Goal: Task Accomplishment & Management: Manage account settings

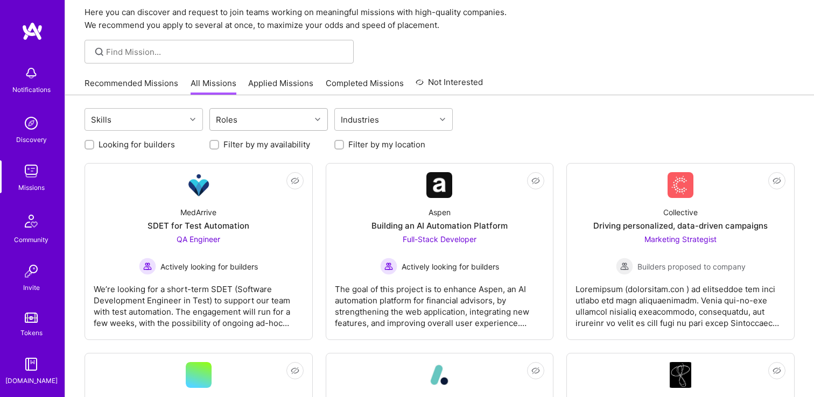
scroll to position [44, 0]
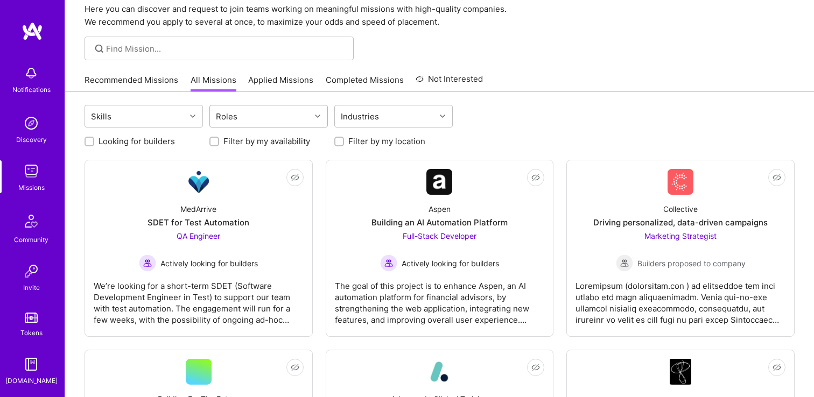
click at [272, 116] on div "Roles" at bounding box center [260, 117] width 101 height 22
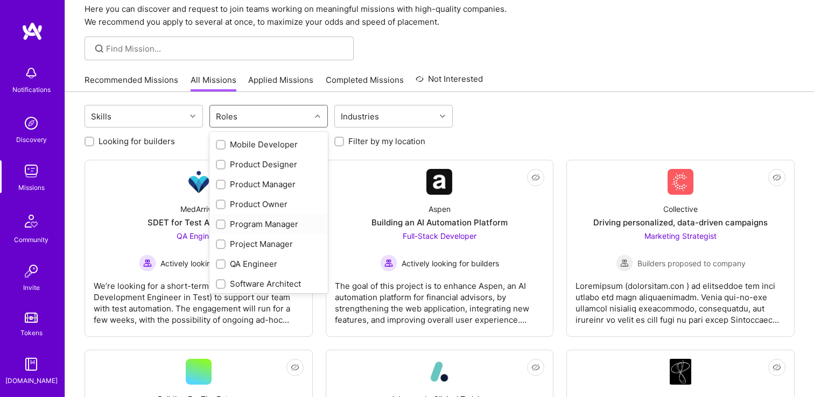
scroll to position [339, 0]
click at [270, 161] on div "Product Designer" at bounding box center [269, 163] width 106 height 11
checkbox input "true"
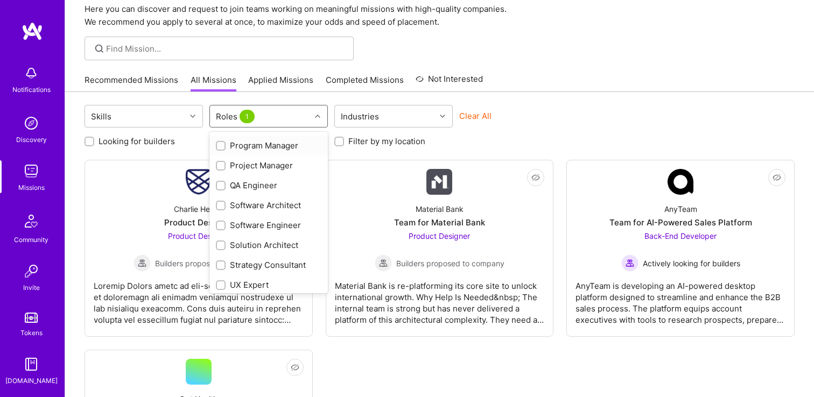
scroll to position [420, 0]
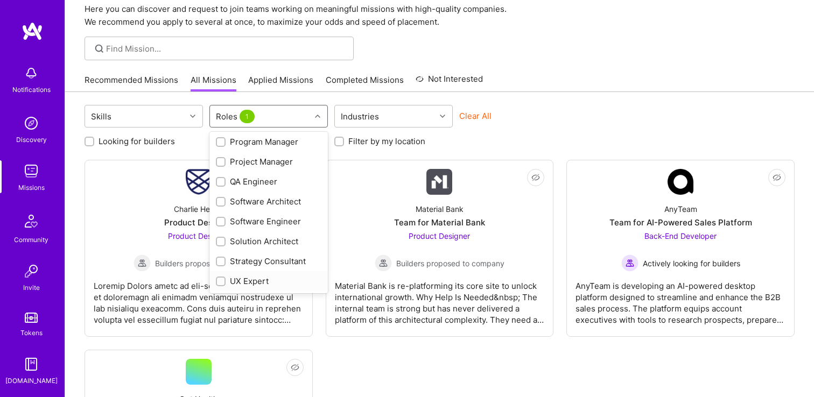
click at [240, 282] on div "UX Expert" at bounding box center [269, 281] width 106 height 11
checkbox input "true"
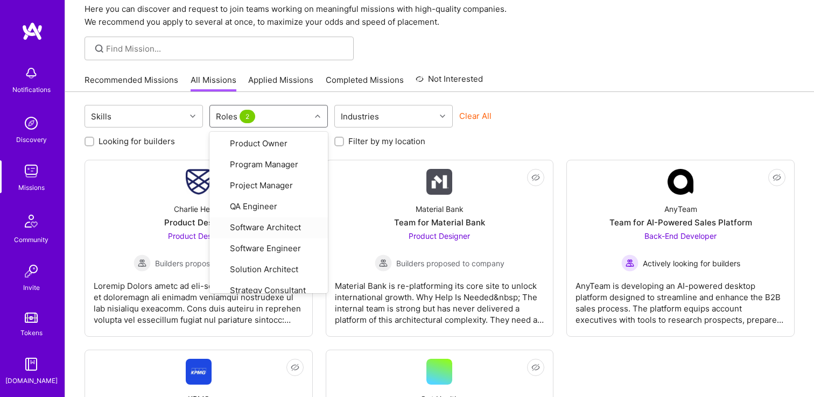
click at [415, 139] on label "Filter by my location" at bounding box center [386, 141] width 77 height 11
click at [344, 139] on input "Filter by my location" at bounding box center [340, 142] width 8 height 8
checkbox input "true"
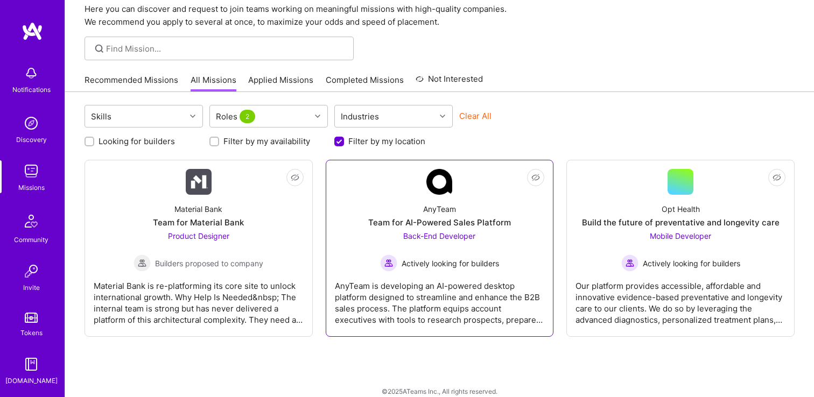
scroll to position [56, 0]
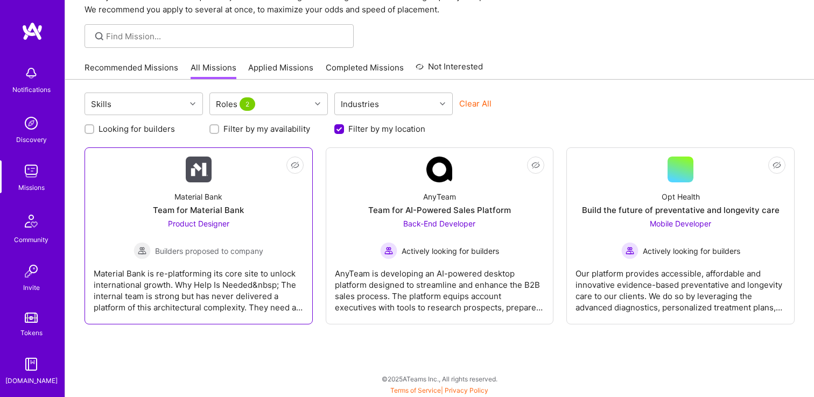
click at [289, 219] on div "Material Bank Team for Material Bank Product Designer Builders proposed to comp…" at bounding box center [199, 221] width 210 height 77
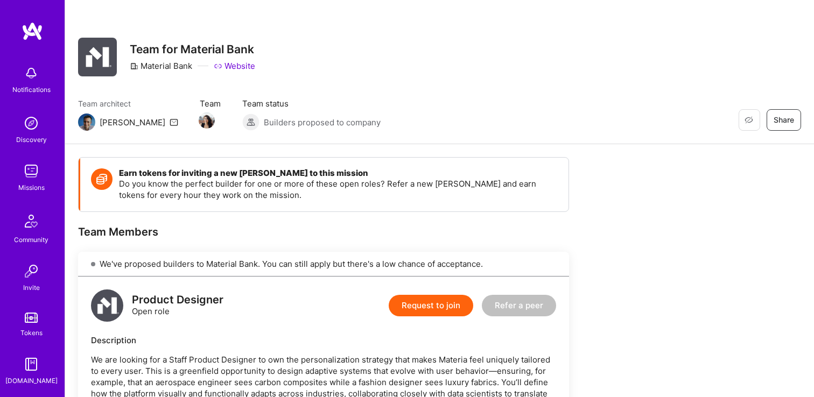
click at [200, 121] on div at bounding box center [210, 121] width 21 height 14
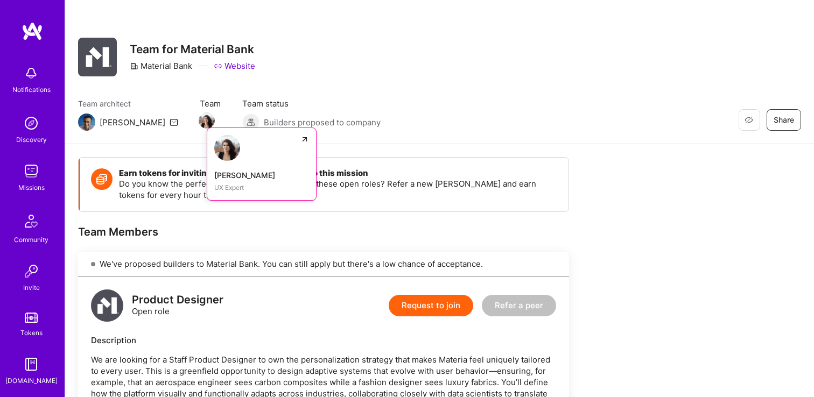
click at [199, 116] on img at bounding box center [207, 121] width 16 height 16
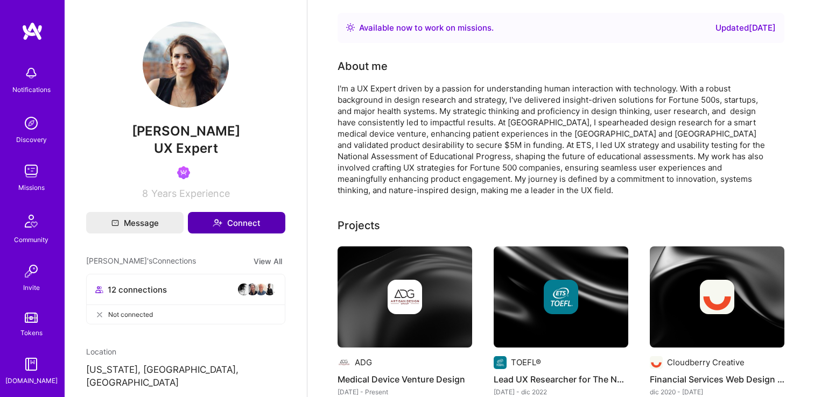
click at [210, 221] on button "Connect" at bounding box center [236, 223] width 97 height 22
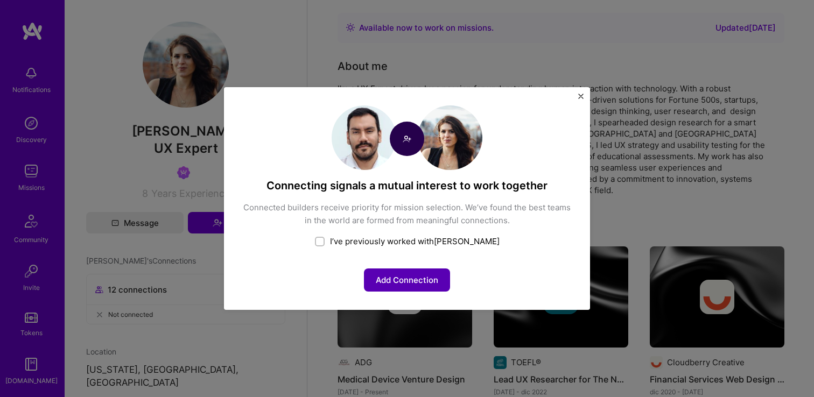
click at [428, 276] on button "Add Connection" at bounding box center [407, 280] width 86 height 23
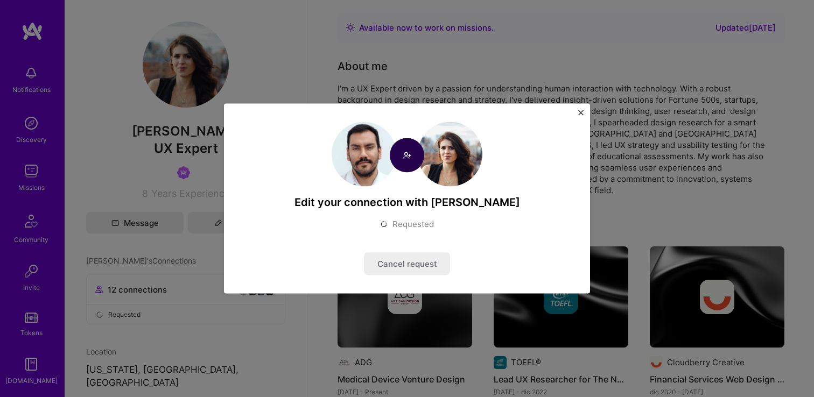
click at [577, 110] on div "Edit your connection with [PERSON_NAME] Requested Cancel request" at bounding box center [407, 199] width 366 height 190
click at [578, 110] on img "Close" at bounding box center [580, 112] width 5 height 5
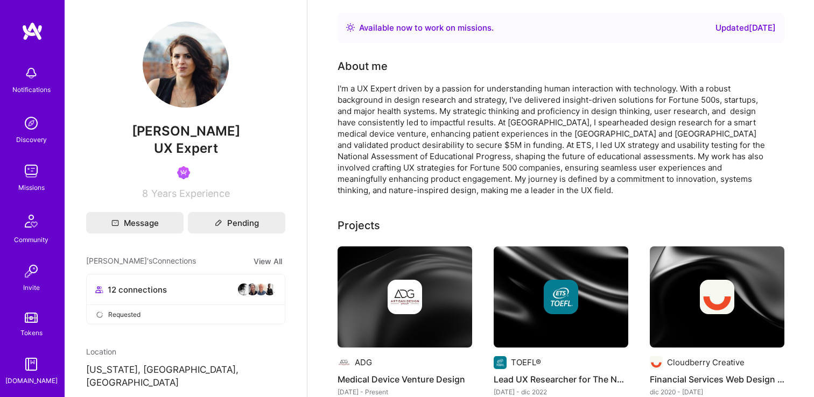
click at [34, 172] on img at bounding box center [31, 171] width 22 height 22
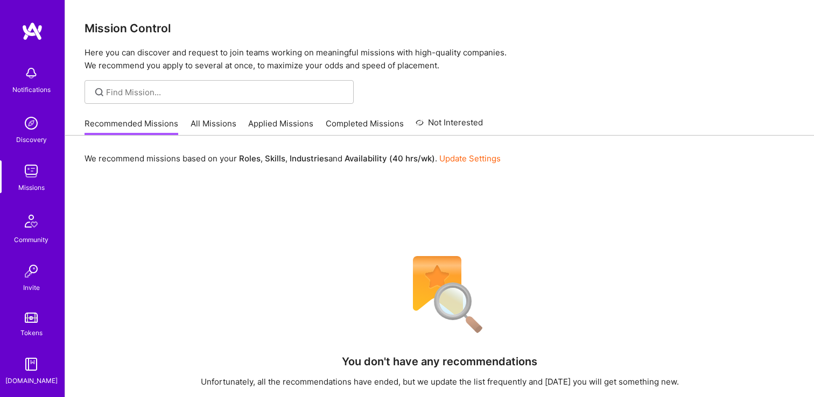
click at [217, 129] on link "All Missions" at bounding box center [214, 127] width 46 height 18
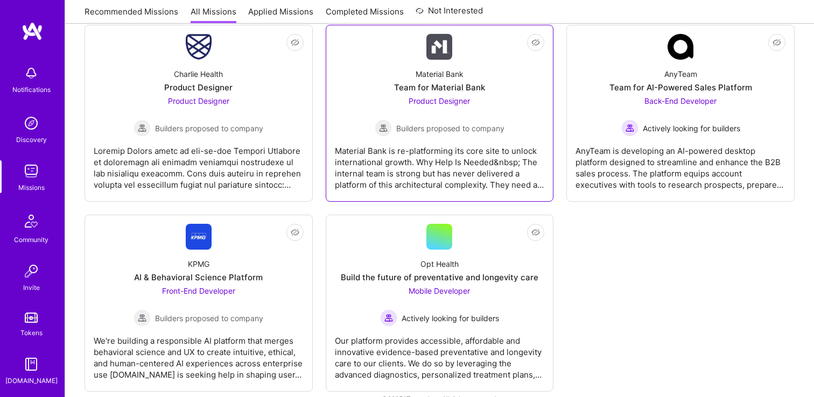
scroll to position [199, 0]
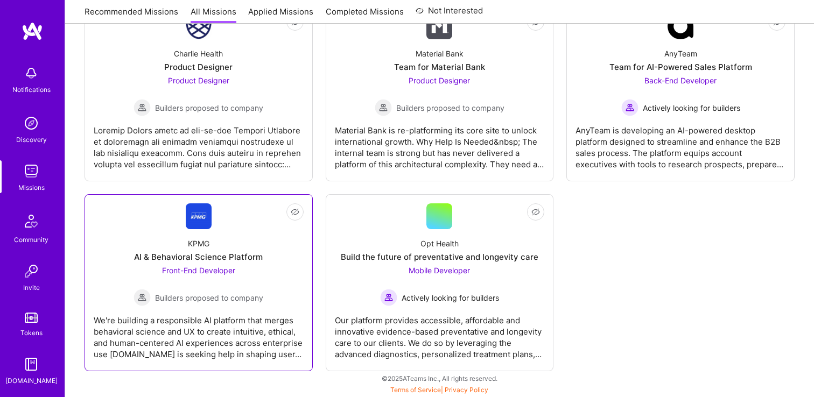
click at [258, 241] on div "KPMG AI & Behavioral Science Platform Front-End Developer Builders proposed to …" at bounding box center [199, 267] width 210 height 77
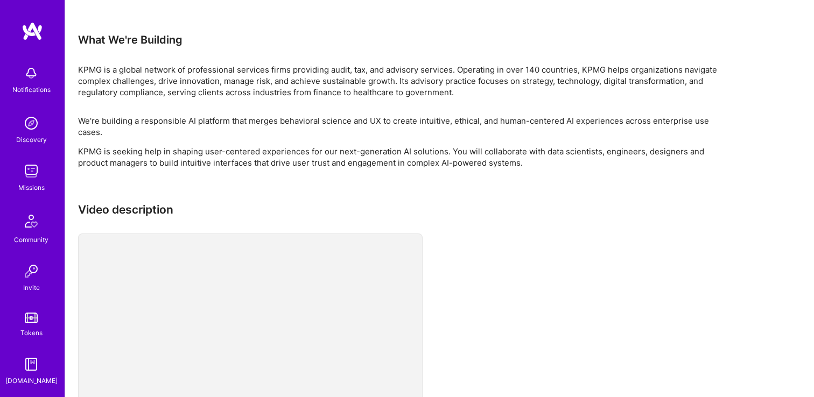
scroll to position [932, 0]
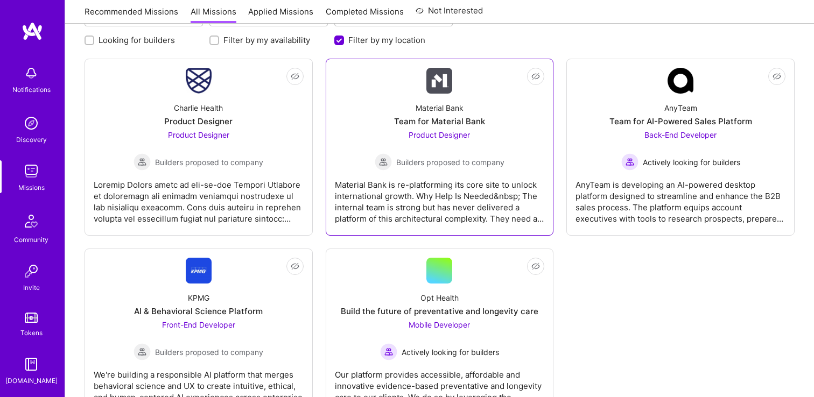
scroll to position [119, 0]
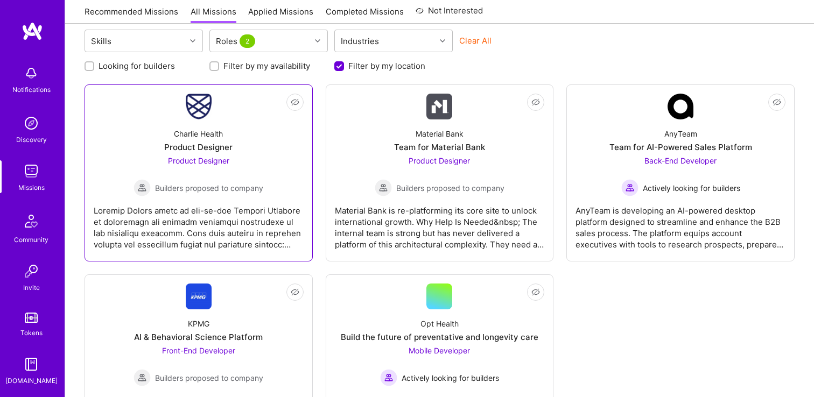
click at [242, 143] on div "Charlie Health Product Designer Product Designer Builders proposed to company" at bounding box center [199, 158] width 210 height 77
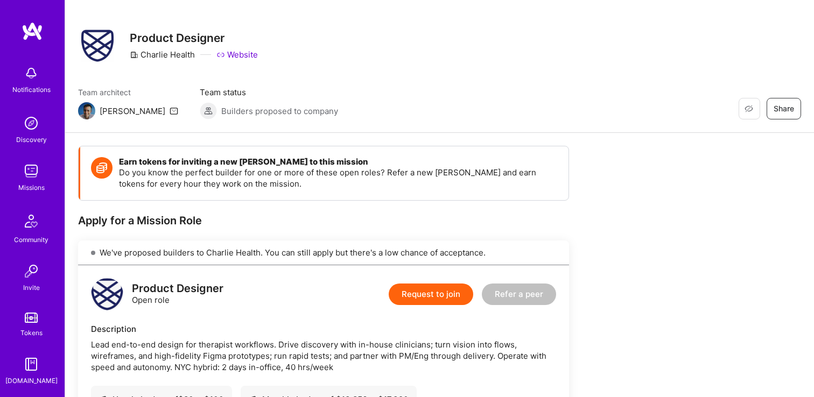
scroll to position [10, 0]
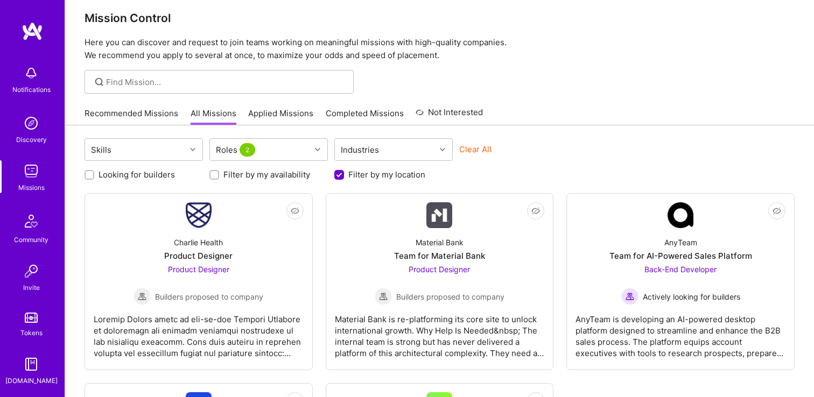
scroll to position [119, 0]
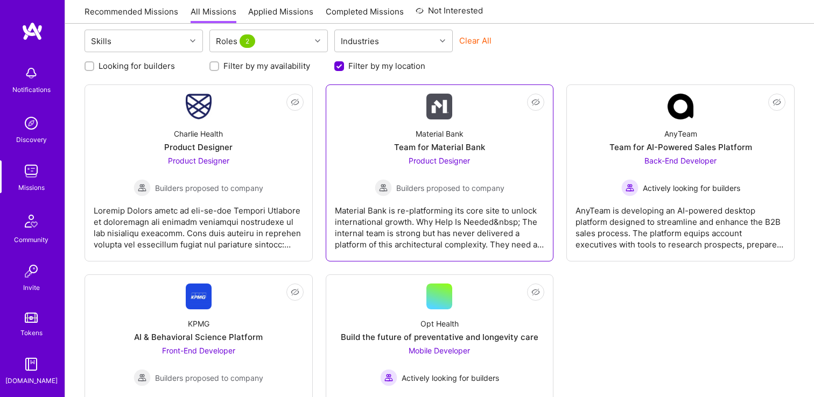
click at [433, 159] on span "Product Designer" at bounding box center [439, 160] width 61 height 9
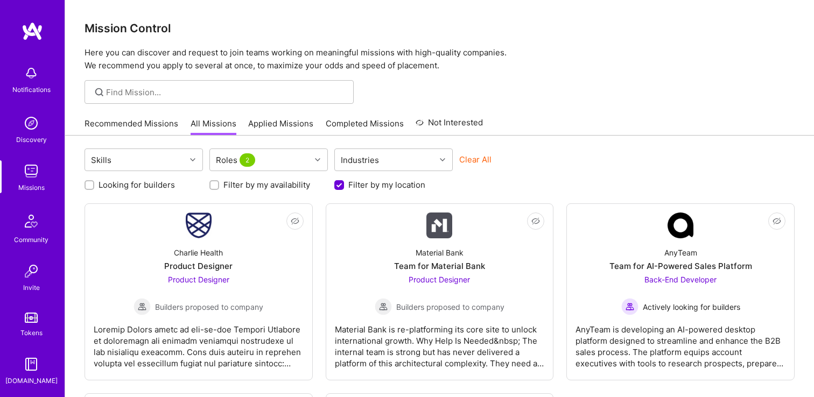
scroll to position [119, 0]
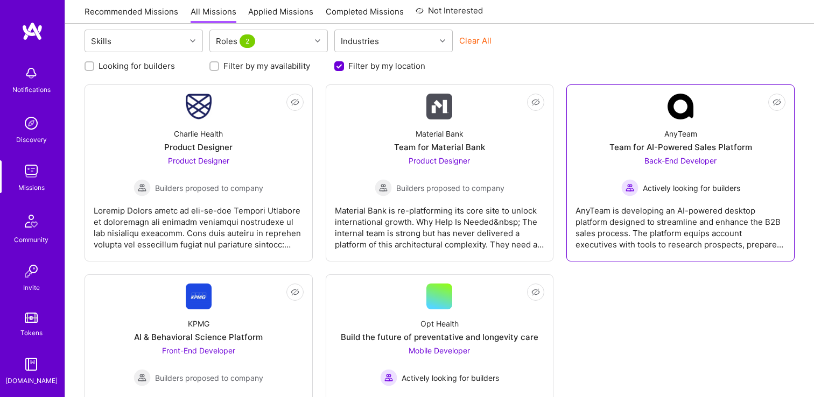
click at [713, 167] on div "Back-End Developer Actively looking for builders" at bounding box center [680, 175] width 119 height 41
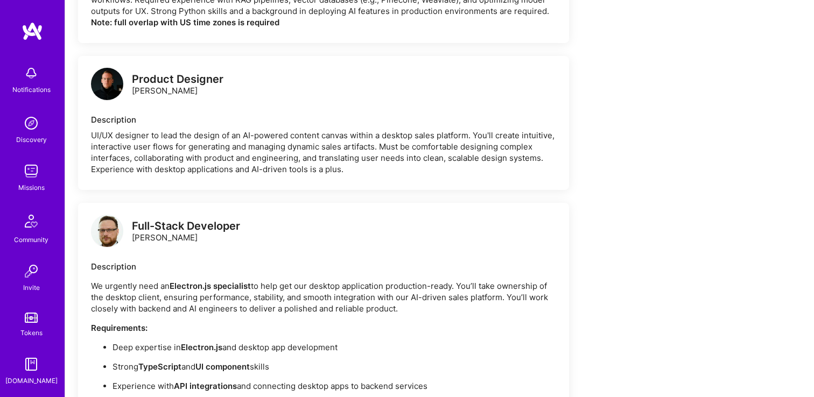
scroll to position [755, 0]
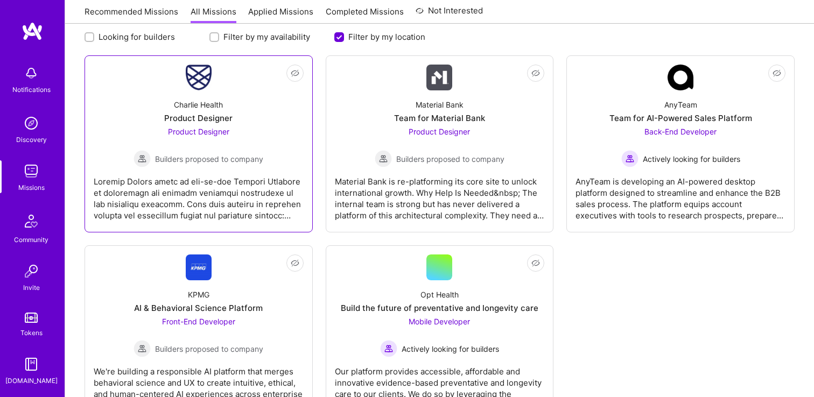
scroll to position [199, 0]
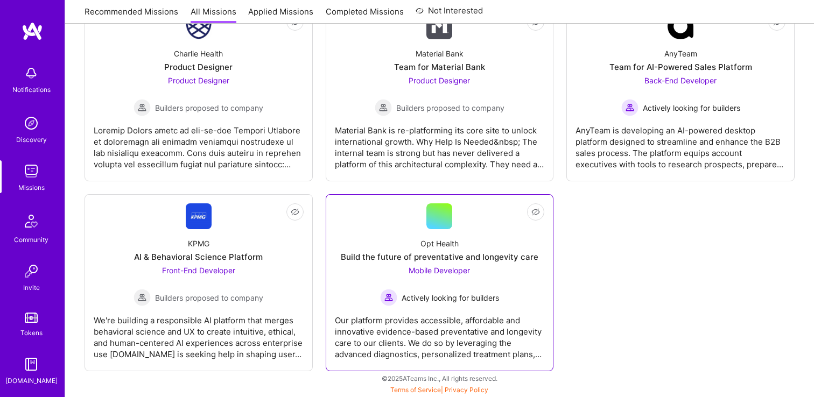
click at [435, 267] on span "Mobile Developer" at bounding box center [439, 270] width 61 height 9
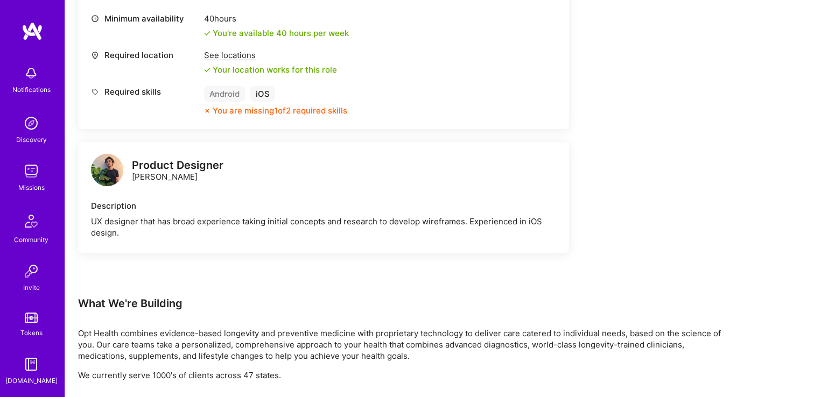
scroll to position [443, 0]
click at [204, 164] on div "Product Designer" at bounding box center [178, 164] width 92 height 11
click at [102, 164] on img at bounding box center [107, 169] width 32 height 32
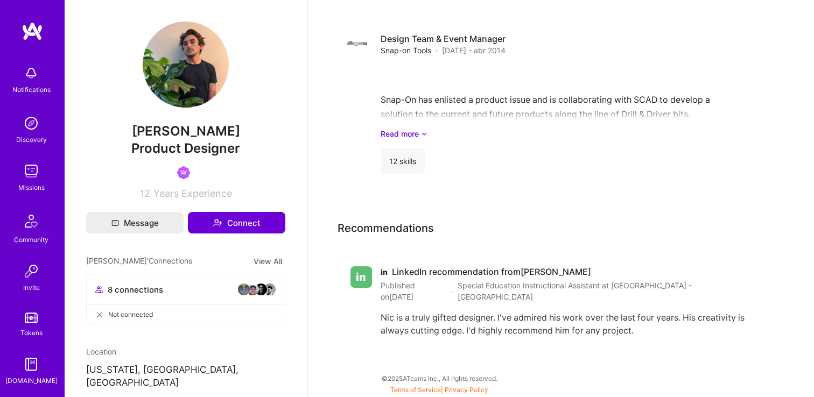
scroll to position [130, 0]
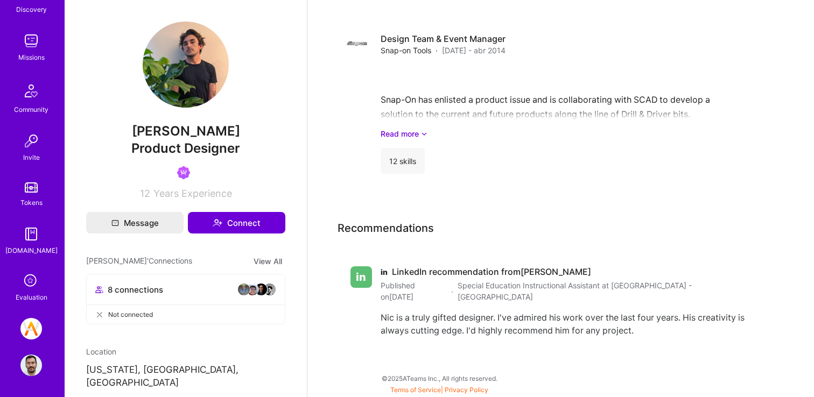
click at [31, 370] on img at bounding box center [31, 366] width 22 height 22
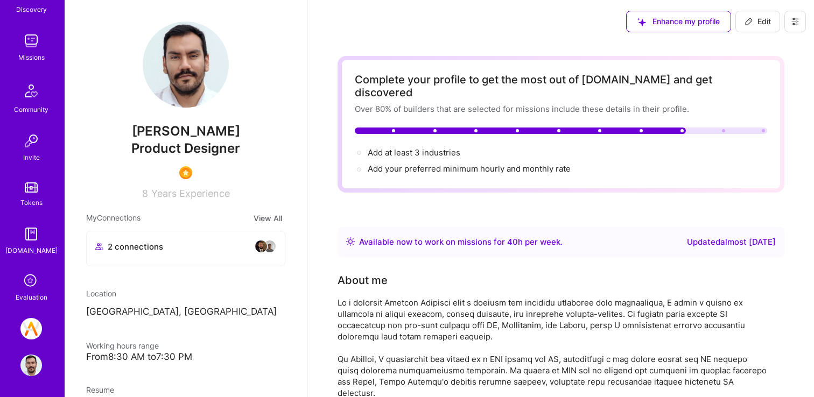
click at [755, 23] on span "Edit" at bounding box center [758, 21] width 26 height 11
select select "US"
select select "Right Now"
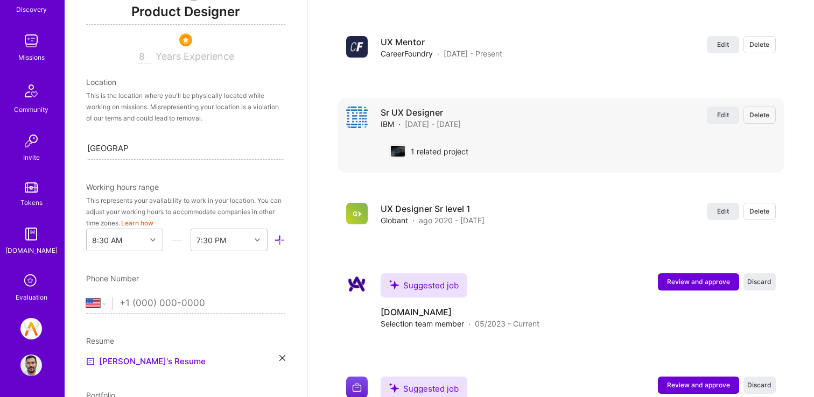
scroll to position [1331, 0]
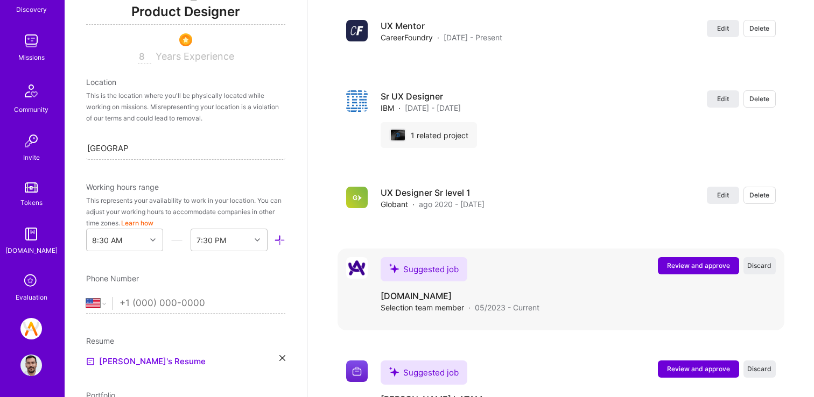
click at [700, 261] on span "Review and approve" at bounding box center [698, 265] width 63 height 9
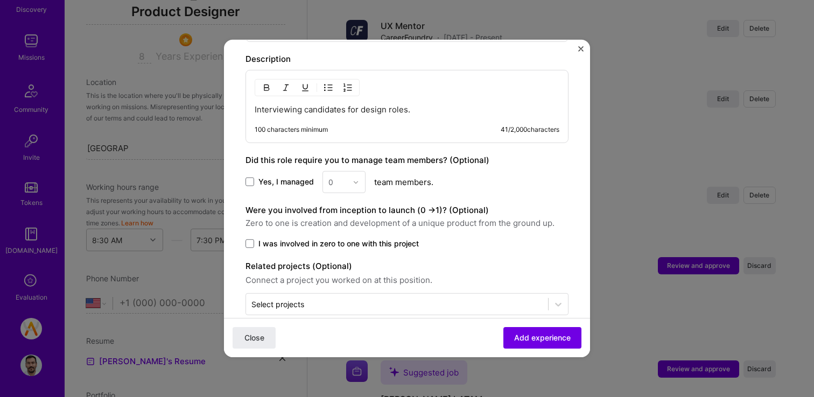
scroll to position [461, 0]
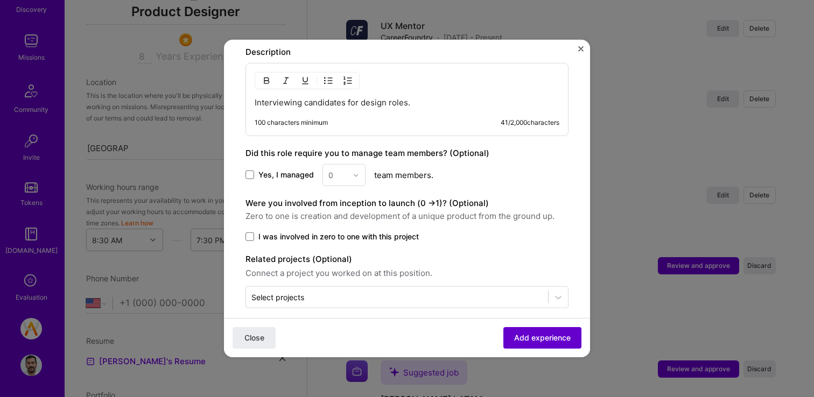
click at [520, 333] on span "Add experience" at bounding box center [542, 338] width 57 height 11
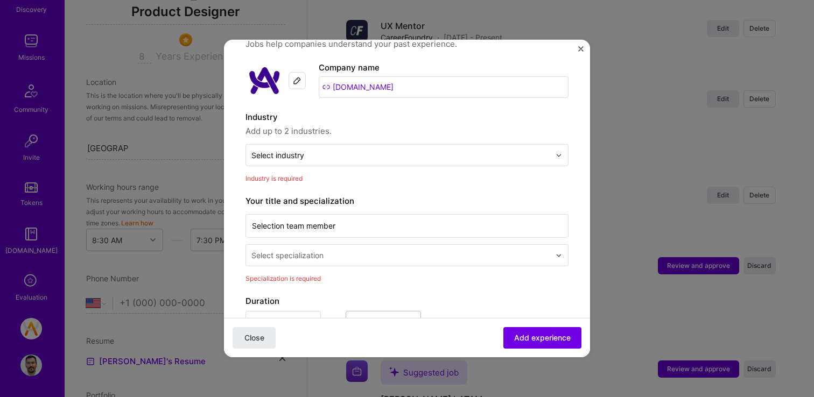
scroll to position [68, 0]
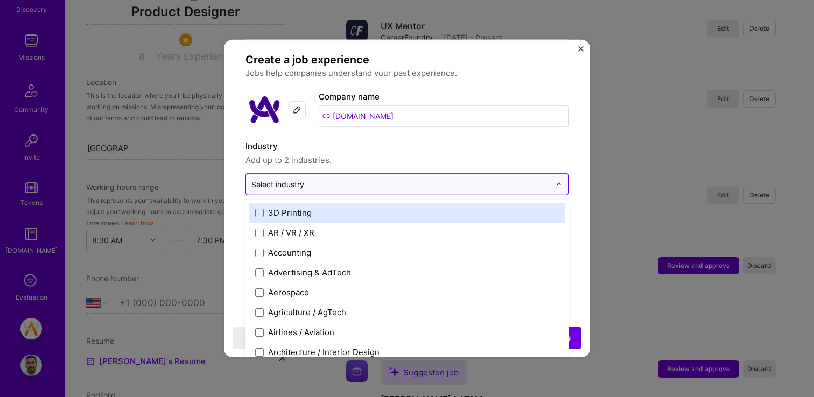
click at [436, 179] on input "text" at bounding box center [400, 184] width 299 height 11
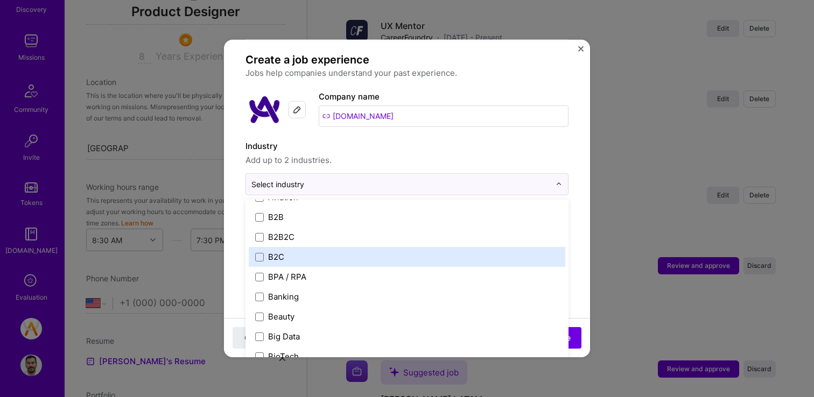
scroll to position [287, 0]
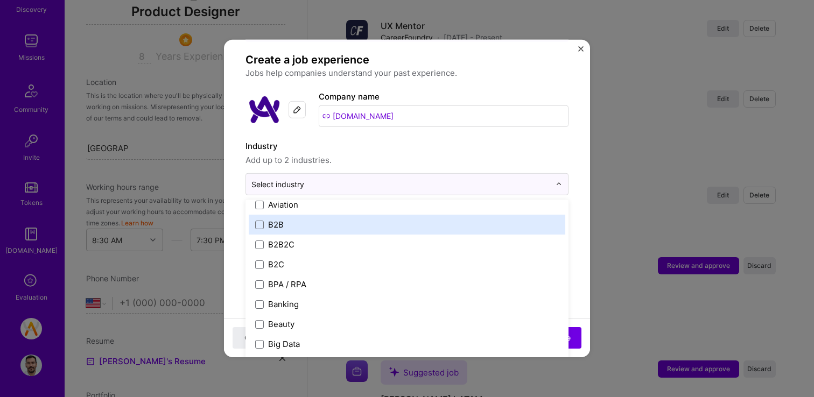
click at [390, 219] on label "B2B" at bounding box center [407, 224] width 304 height 11
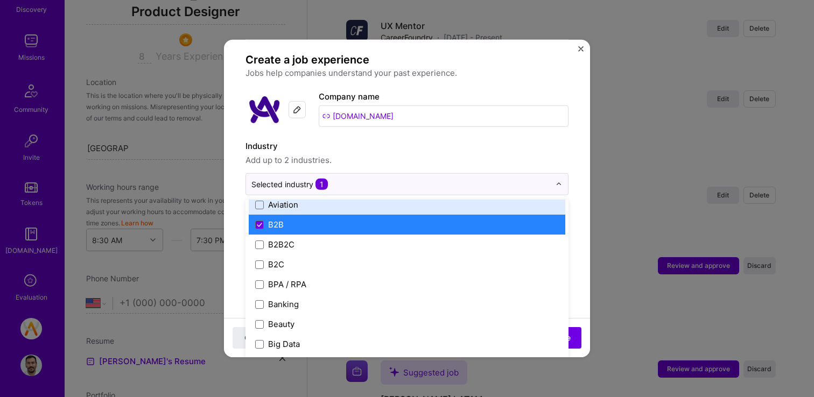
click at [441, 154] on span "Add up to 2 industries." at bounding box center [406, 160] width 323 height 13
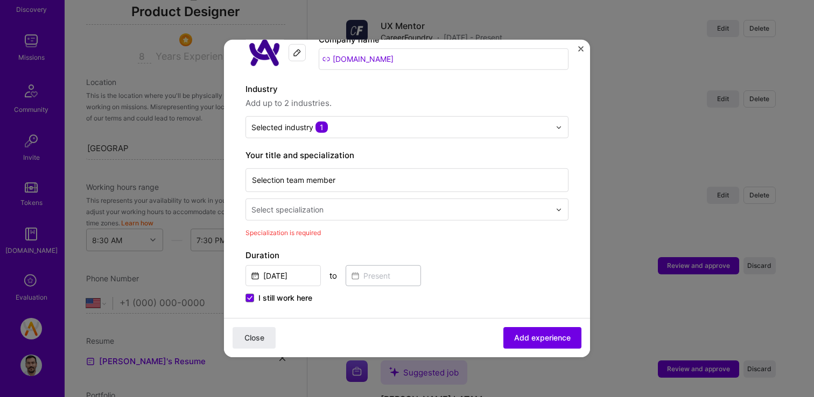
scroll to position [129, 0]
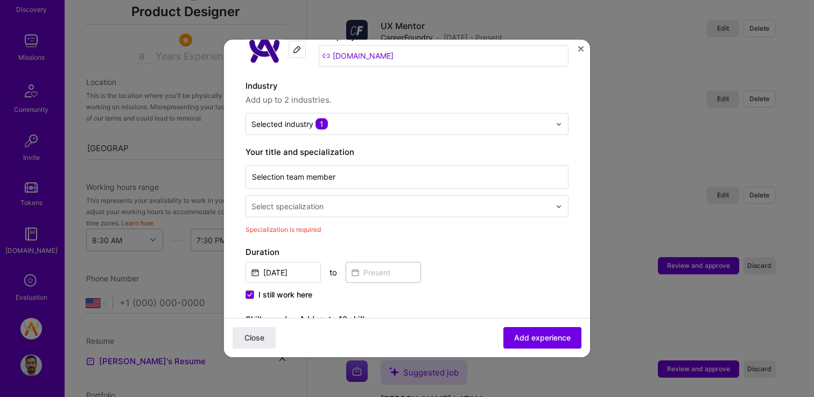
click at [413, 201] on input "text" at bounding box center [401, 206] width 301 height 11
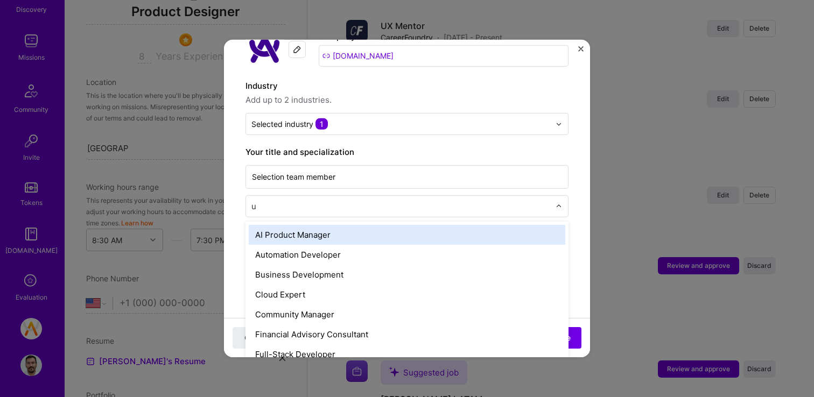
type input "ux"
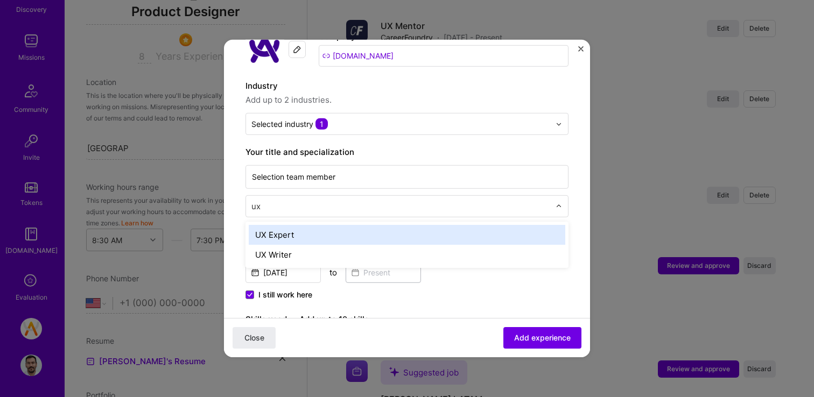
click at [363, 225] on div "UX Expert" at bounding box center [407, 235] width 317 height 20
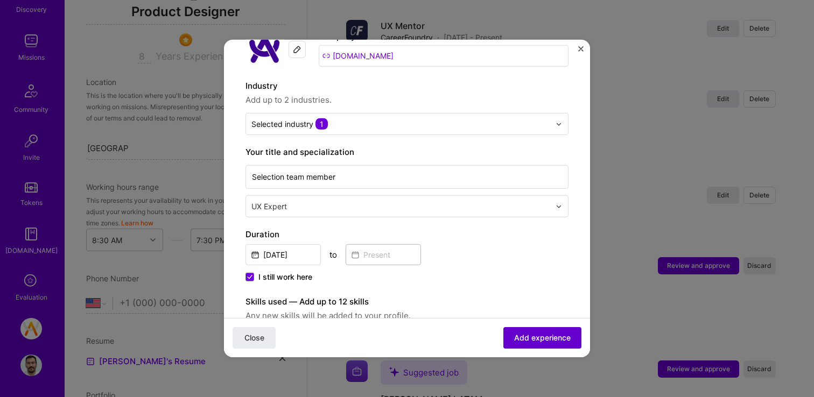
click at [528, 337] on span "Add experience" at bounding box center [542, 338] width 57 height 11
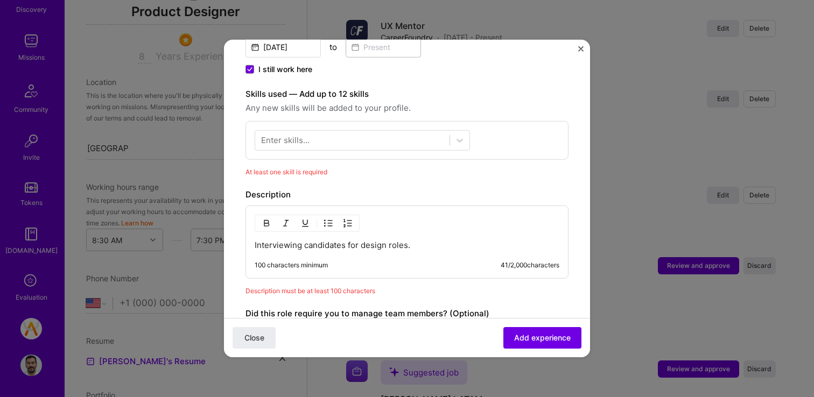
scroll to position [333, 0]
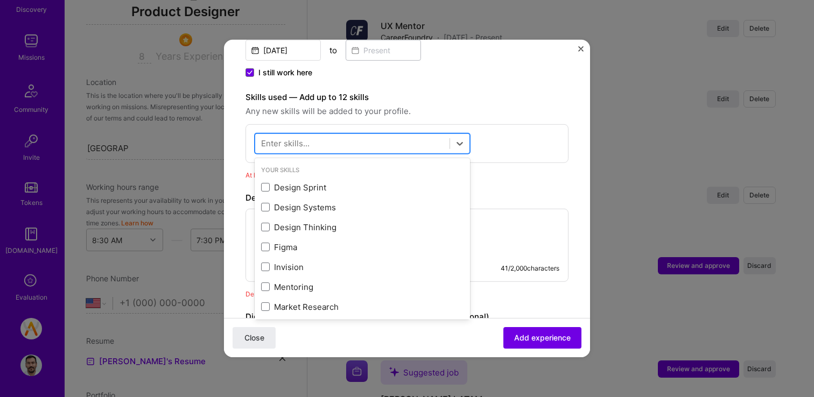
click at [442, 135] on div at bounding box center [352, 144] width 194 height 18
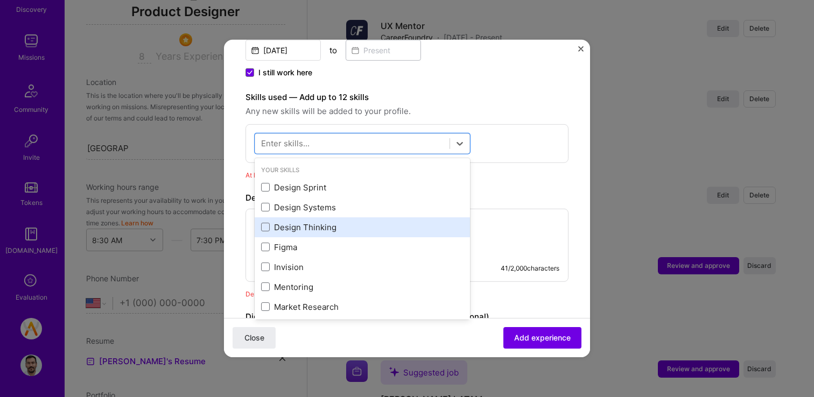
click at [357, 222] on div "Design Thinking" at bounding box center [362, 227] width 202 height 11
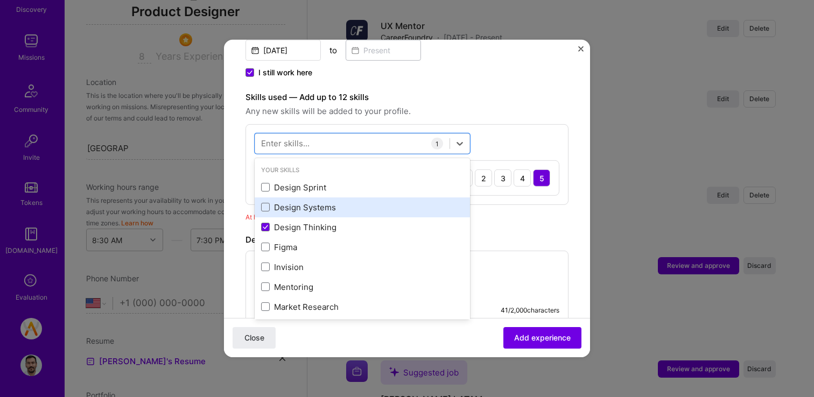
click at [361, 202] on div "Design Systems" at bounding box center [362, 207] width 202 height 11
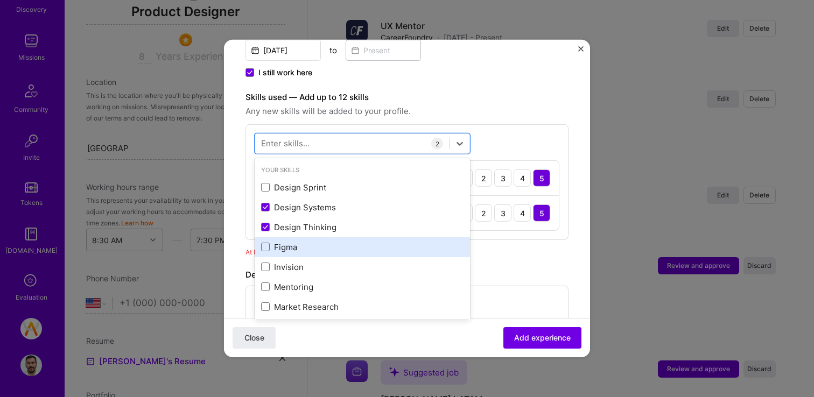
click at [342, 242] on div "Figma" at bounding box center [362, 247] width 202 height 11
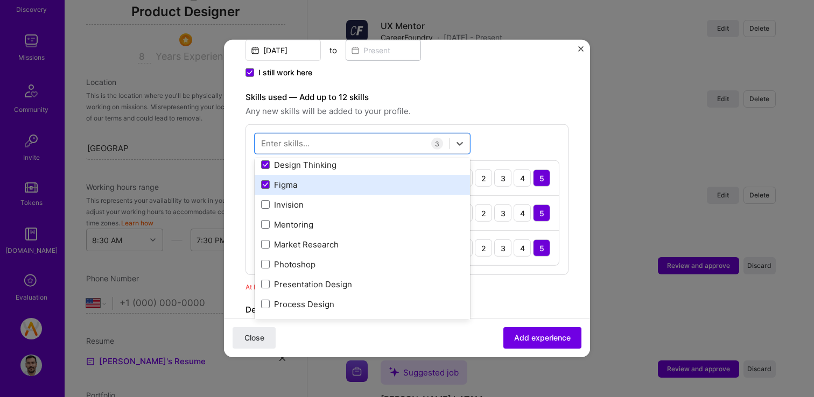
scroll to position [68, 0]
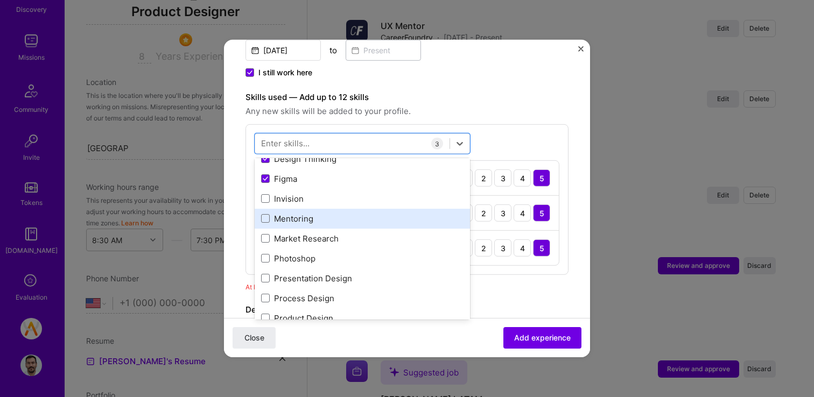
click at [347, 213] on div "Mentoring" at bounding box center [362, 218] width 202 height 11
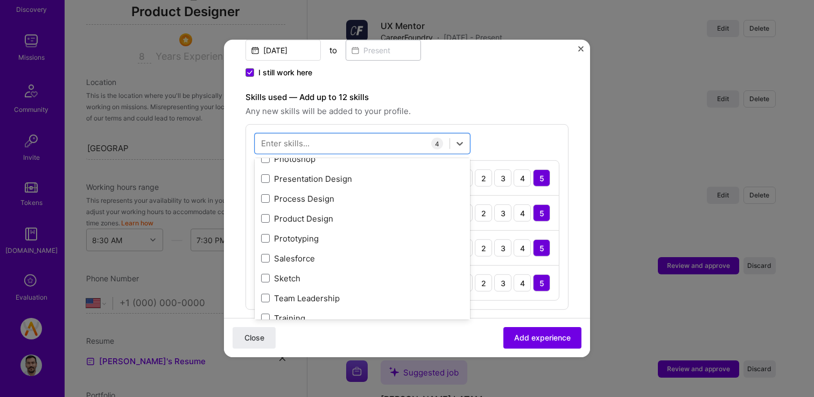
scroll to position [175, 0]
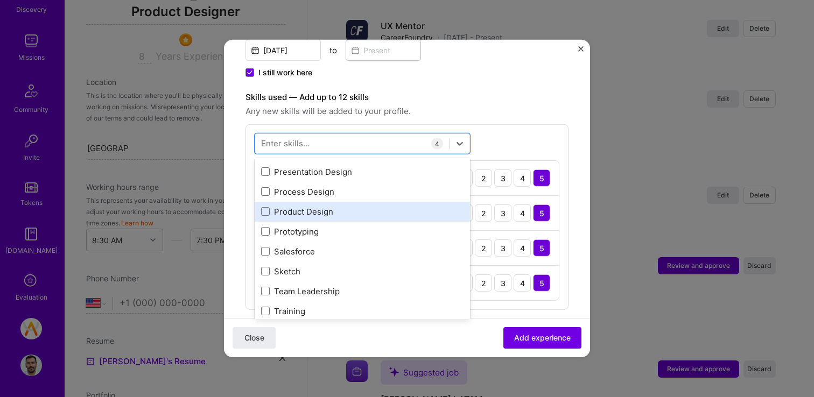
click at [338, 206] on div "Product Design" at bounding box center [362, 211] width 202 height 11
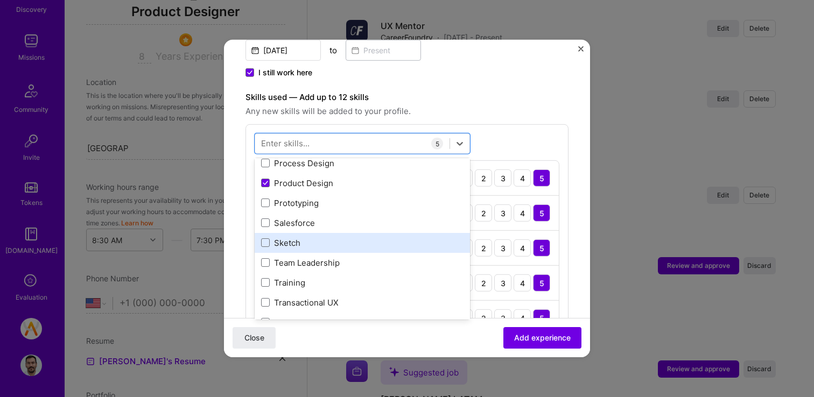
scroll to position [222, 0]
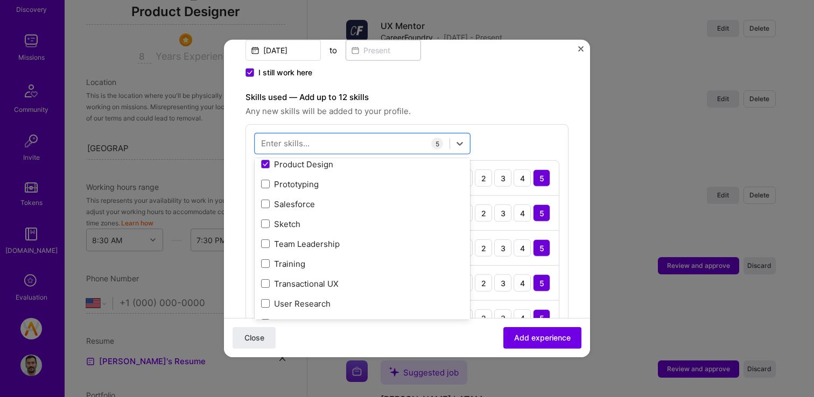
click at [545, 105] on span "Any new skills will be added to your profile." at bounding box center [406, 111] width 323 height 13
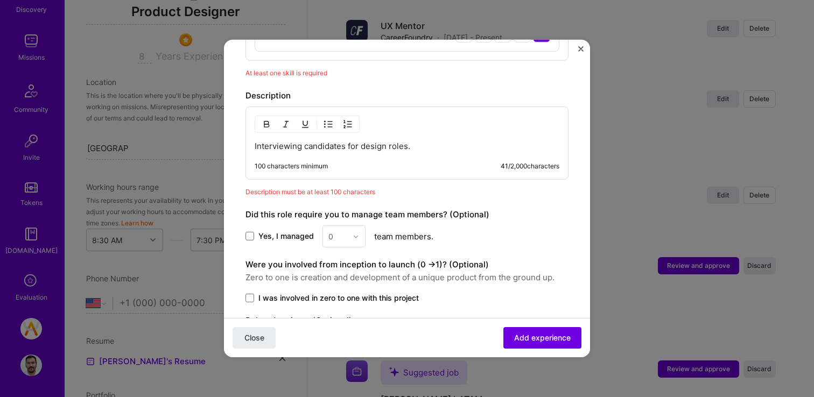
scroll to position [593, 0]
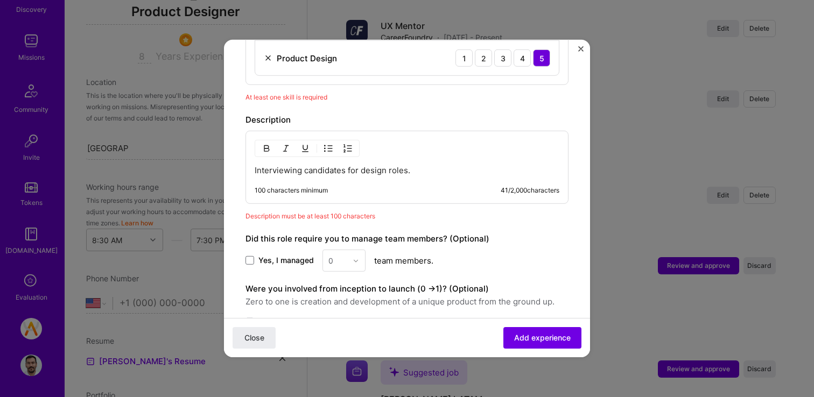
click at [418, 166] on div "Interviewing candidates for design roles. 100 characters minimum 41 / 2,000 cha…" at bounding box center [406, 167] width 323 height 73
click at [418, 165] on p "Interviewing candidates for design roles." at bounding box center [407, 170] width 305 height 11
click at [304, 165] on p "Interviewing candidates for design roles." at bounding box center [407, 170] width 305 height 11
click at [391, 165] on p "Interviewing diverse candidates for design roles." at bounding box center [407, 170] width 305 height 11
click at [481, 165] on p "Interviewing diverse candidates for all different design roles." at bounding box center [407, 170] width 305 height 11
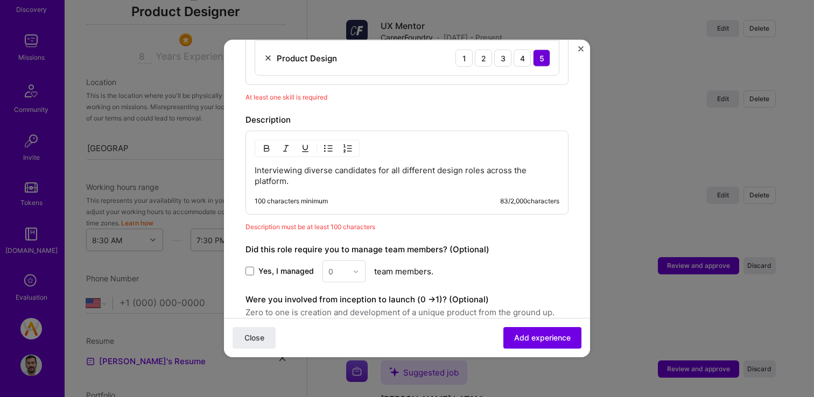
click at [335, 165] on p "Interviewing diverse candidates for all different design roles across the platf…" at bounding box center [407, 176] width 305 height 22
click at [322, 165] on p "Interviewing diverse candidates for all different design roles across the platf…" at bounding box center [407, 176] width 305 height 22
click at [302, 165] on p "Interviewing diverse candidates for all different design roles across the platf…" at bounding box center [407, 176] width 305 height 22
click at [296, 167] on p "Interviewing and reviewing diverse candidates for all different design roles ac…" at bounding box center [407, 176] width 305 height 22
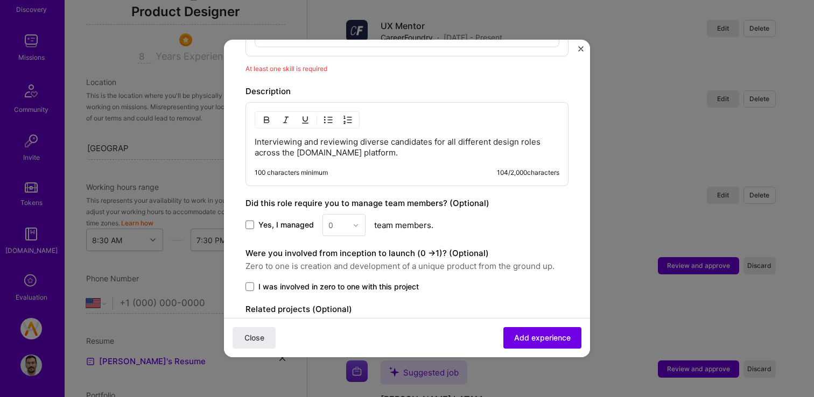
scroll to position [672, 0]
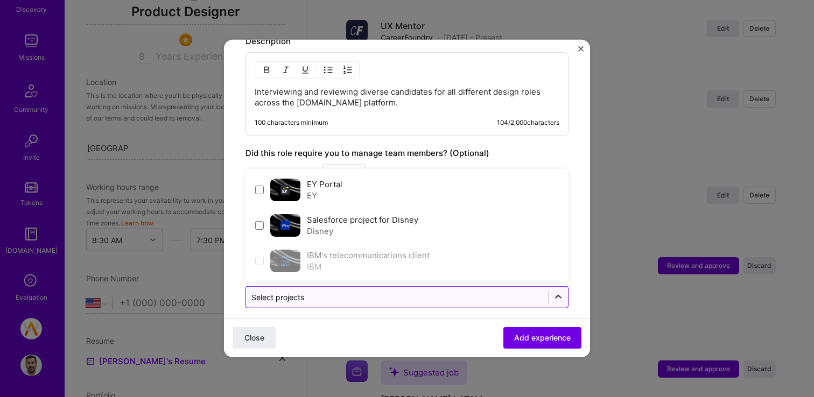
click at [565, 289] on div at bounding box center [558, 296] width 19 height 19
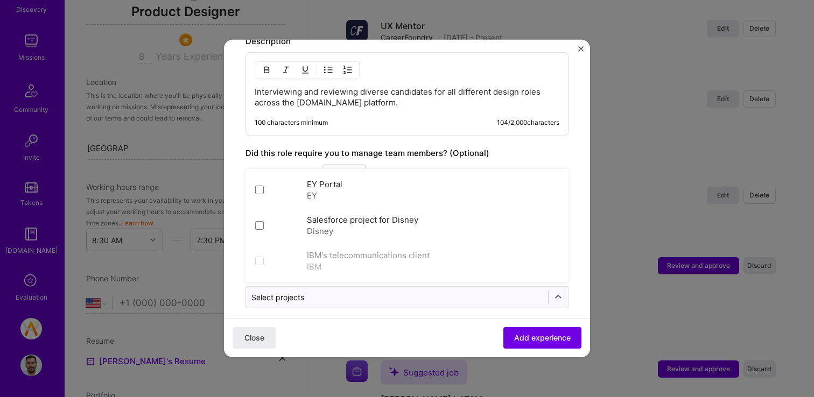
click at [450, 321] on div "Close Add experience" at bounding box center [407, 337] width 366 height 39
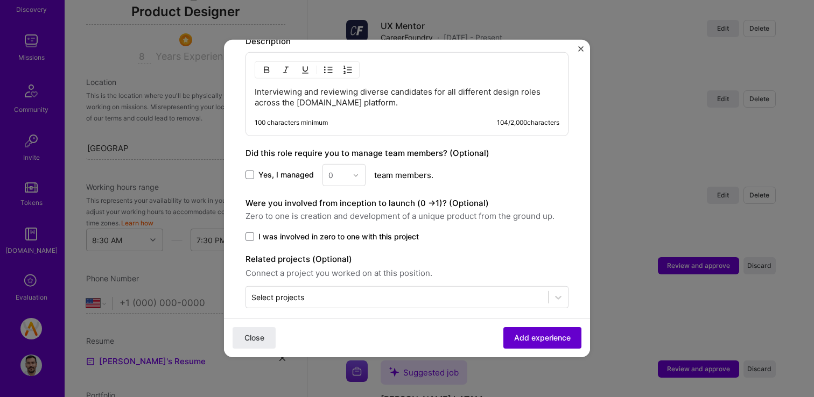
click at [542, 331] on button "Add experience" at bounding box center [542, 338] width 78 height 22
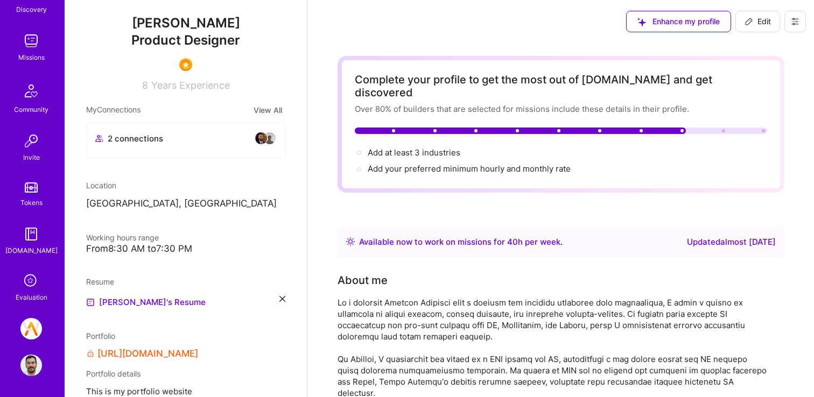
scroll to position [87, 0]
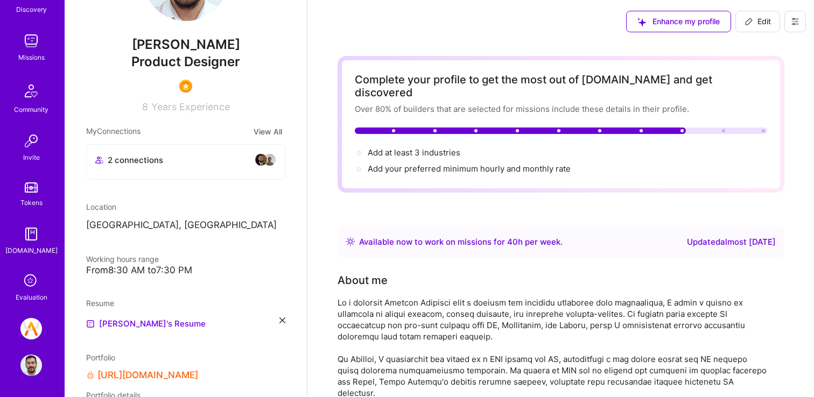
click at [760, 24] on span "Edit" at bounding box center [758, 21] width 26 height 11
select select "US"
select select "Right Now"
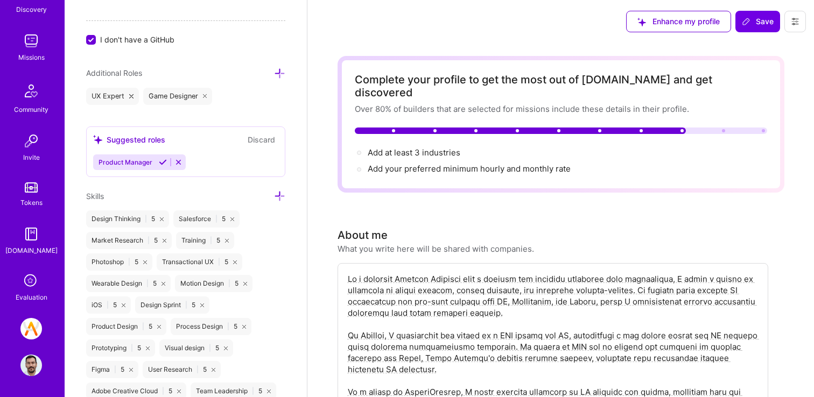
scroll to position [887, 0]
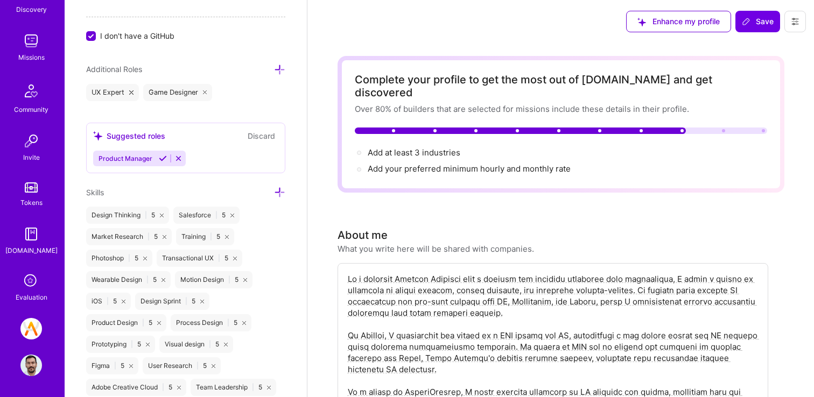
click at [196, 136] on div "Suggested roles Discard" at bounding box center [185, 136] width 185 height 12
click at [284, 69] on icon at bounding box center [279, 69] width 11 height 11
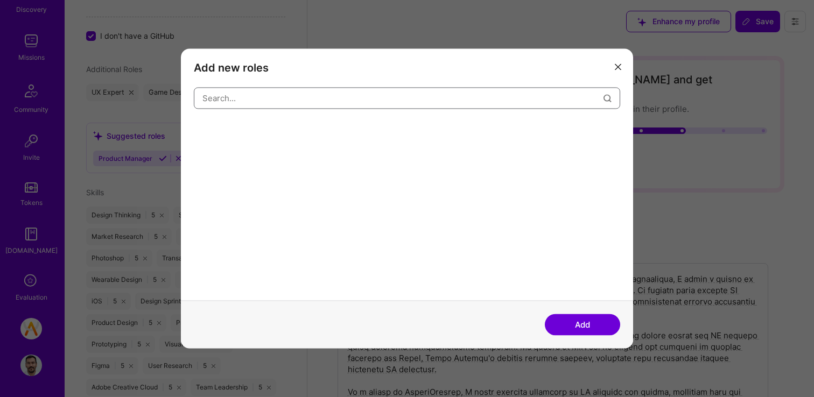
click at [314, 101] on input "modal" at bounding box center [402, 98] width 401 height 27
click at [325, 103] on input "product des" at bounding box center [402, 98] width 401 height 27
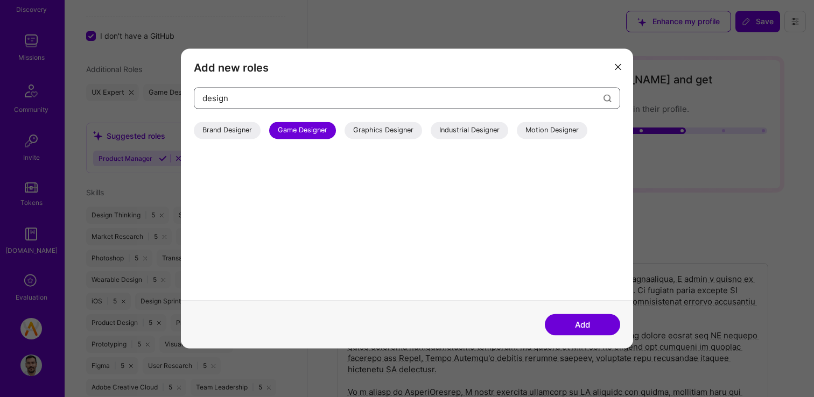
type input "design"
click at [615, 66] on icon "modal" at bounding box center [618, 67] width 6 height 6
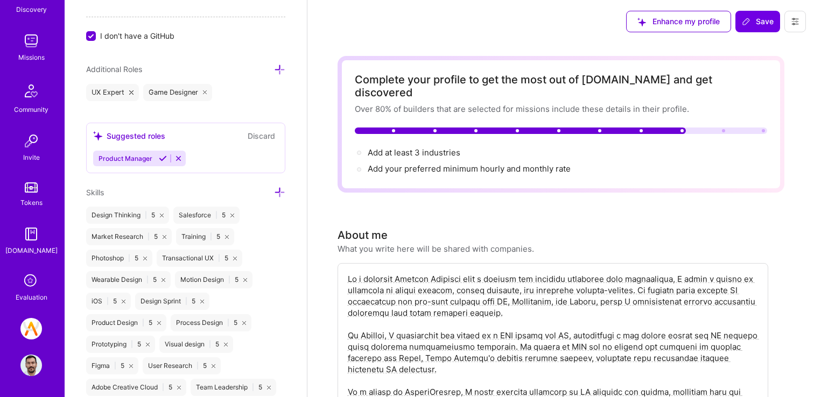
click at [204, 92] on icon at bounding box center [205, 92] width 4 height 4
click at [277, 66] on icon at bounding box center [279, 69] width 11 height 11
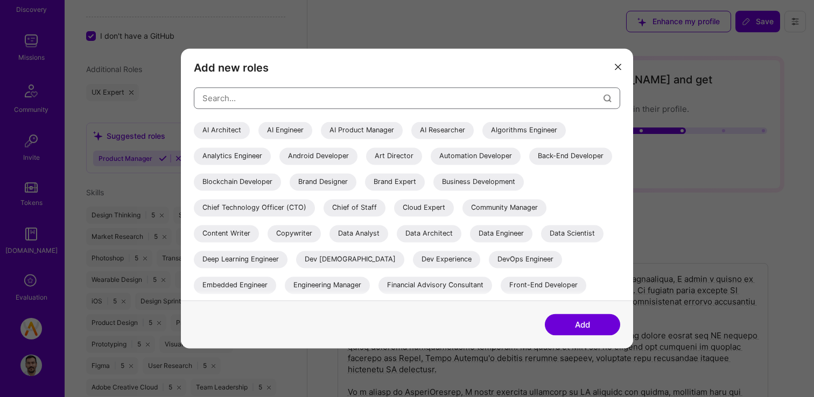
click at [267, 89] on input "modal" at bounding box center [402, 98] width 401 height 27
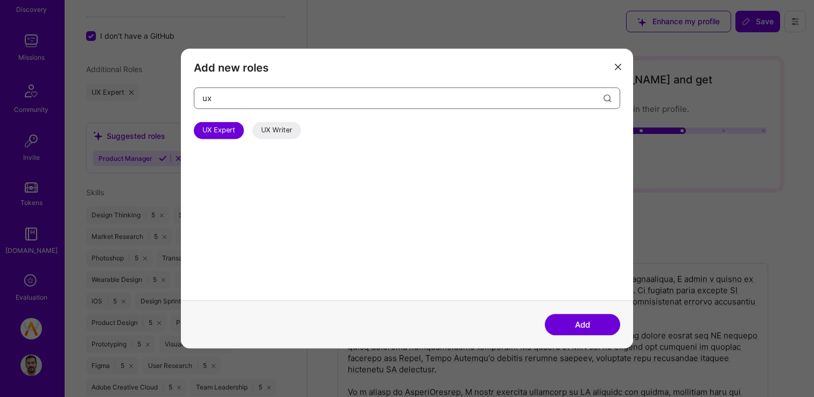
click at [269, 105] on input "ux" at bounding box center [402, 98] width 401 height 27
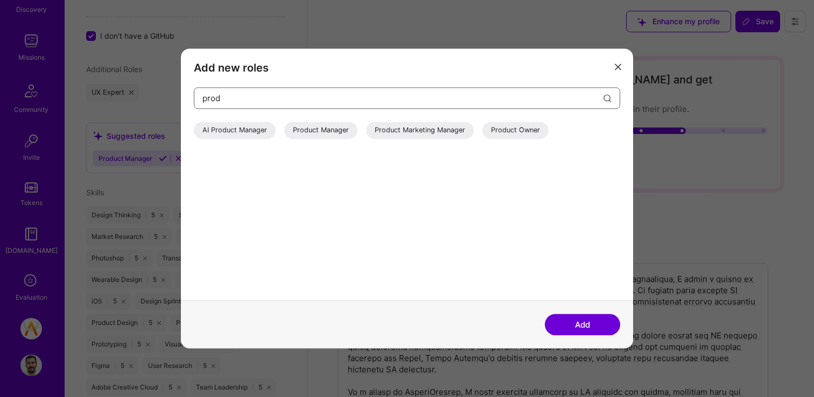
click at [269, 105] on input "prod" at bounding box center [402, 98] width 401 height 27
type input "design"
click at [616, 67] on icon "modal" at bounding box center [618, 67] width 6 height 6
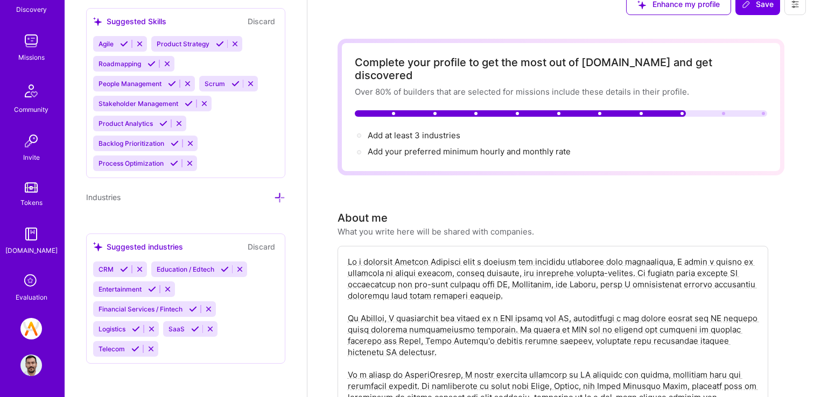
scroll to position [18, 0]
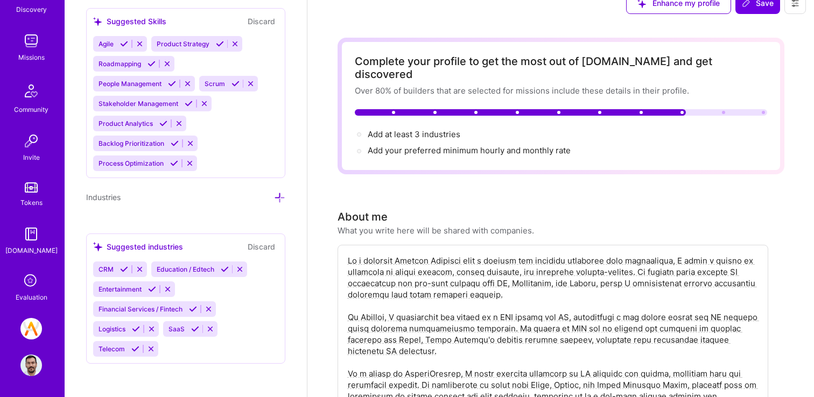
click at [766, 14] on div "Enhance my profile Save" at bounding box center [716, 3] width 196 height 43
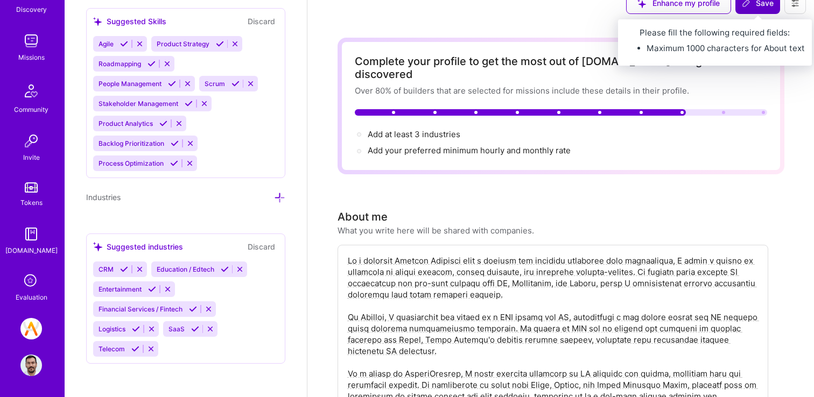
click at [767, 1] on span "Save" at bounding box center [758, 3] width 32 height 11
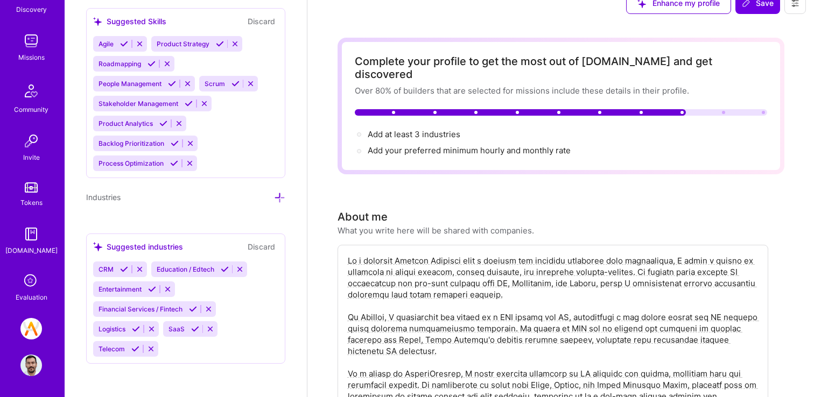
scroll to position [0, 0]
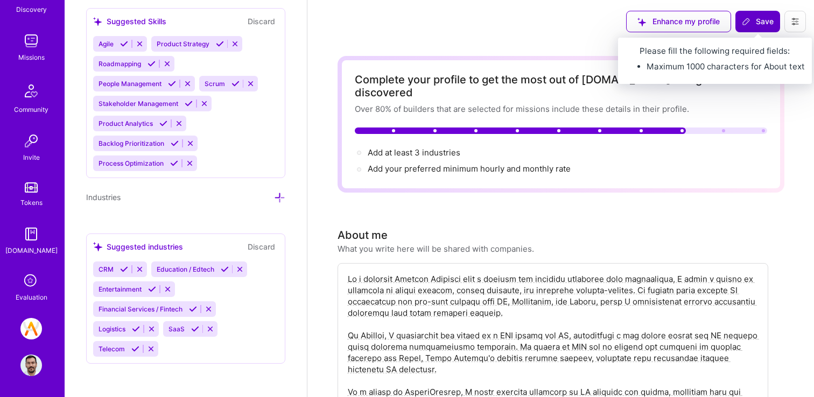
click at [742, 29] on button "Save" at bounding box center [757, 22] width 45 height 22
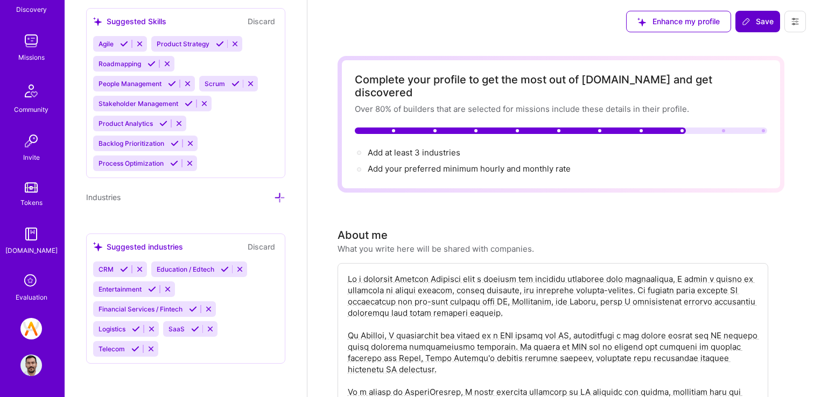
click at [742, 29] on button "Save" at bounding box center [757, 22] width 45 height 22
click at [791, 23] on icon at bounding box center [795, 21] width 9 height 9
click at [759, 52] on button "Settings" at bounding box center [765, 45] width 81 height 27
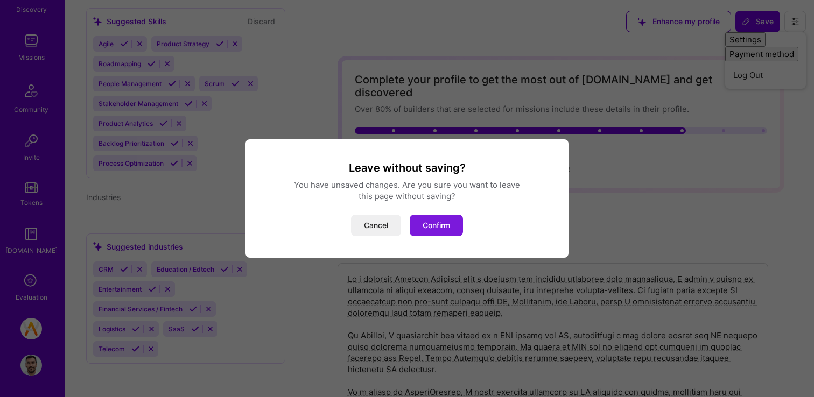
click at [444, 217] on button "Confirm" at bounding box center [436, 226] width 53 height 22
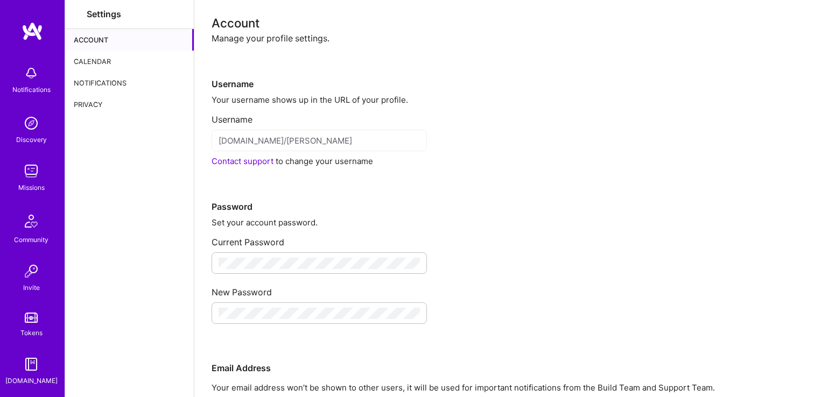
click at [128, 66] on div "Calendar" at bounding box center [129, 62] width 129 height 22
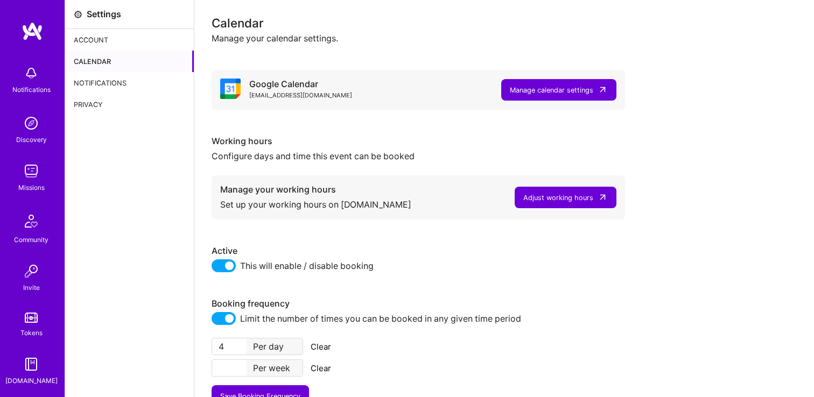
click at [558, 197] on div "Adjust working hours" at bounding box center [558, 197] width 70 height 11
click at [101, 43] on div "Account" at bounding box center [129, 40] width 129 height 22
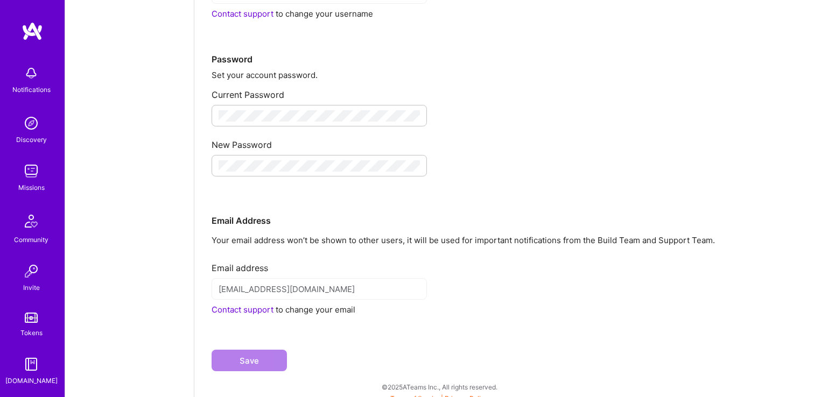
scroll to position [156, 0]
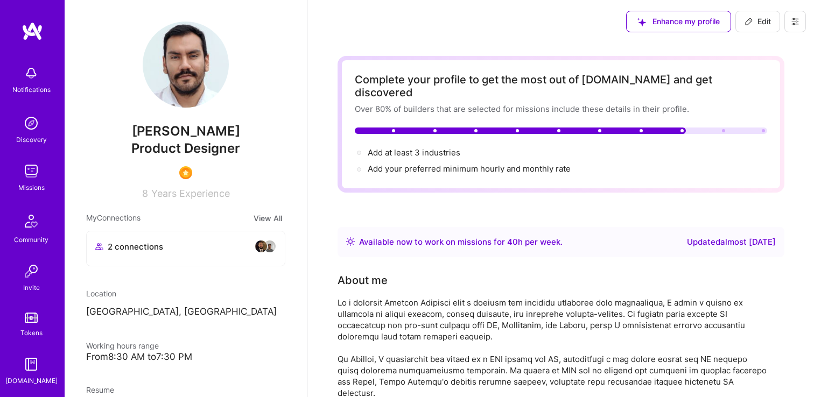
click at [804, 22] on button at bounding box center [795, 22] width 22 height 22
click at [765, 78] on button "Payment method" at bounding box center [765, 73] width 81 height 27
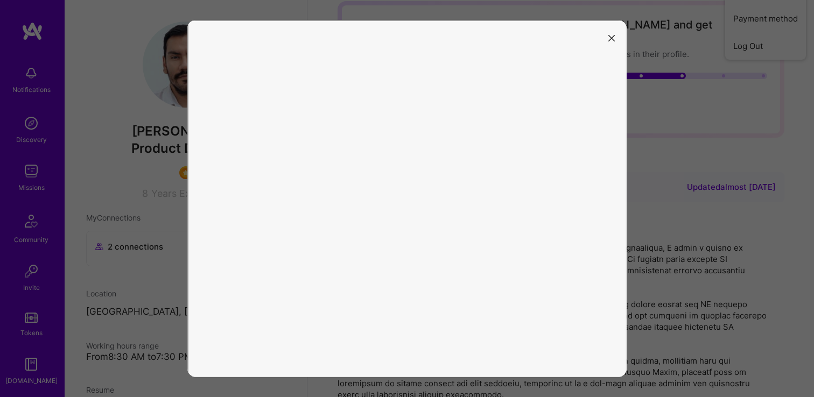
scroll to position [57, 0]
